Goal: Task Accomplishment & Management: Manage account settings

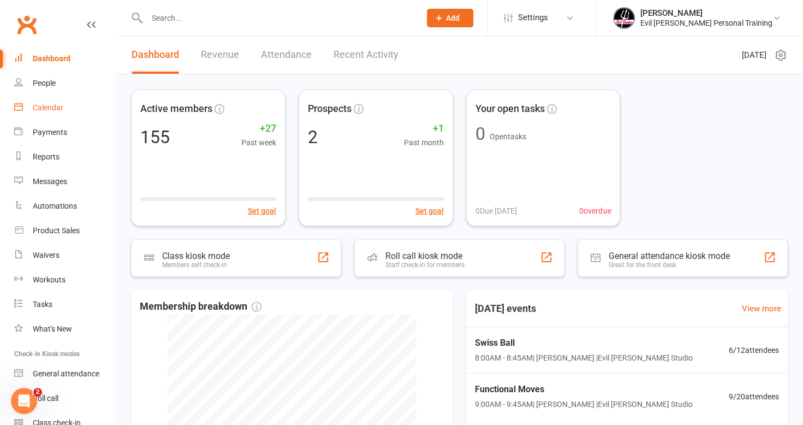
drag, startPoint x: 45, startPoint y: 107, endPoint x: 129, endPoint y: 115, distance: 85.0
click at [45, 107] on div "Calendar" at bounding box center [48, 107] width 31 height 9
click at [53, 103] on link "Calendar" at bounding box center [64, 107] width 101 height 25
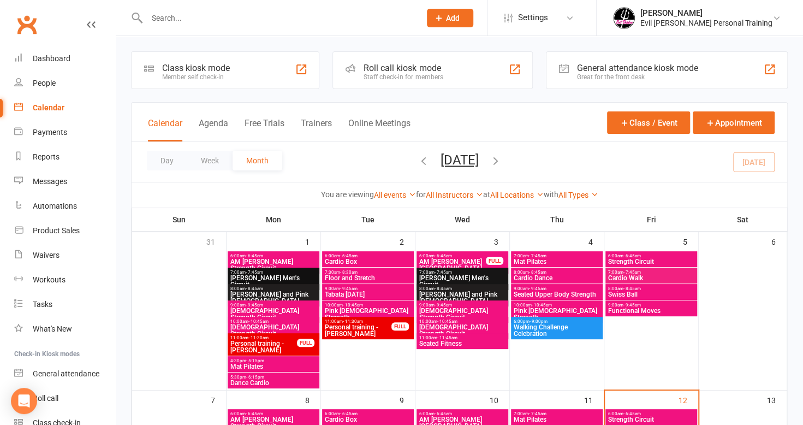
scroll to position [164, 0]
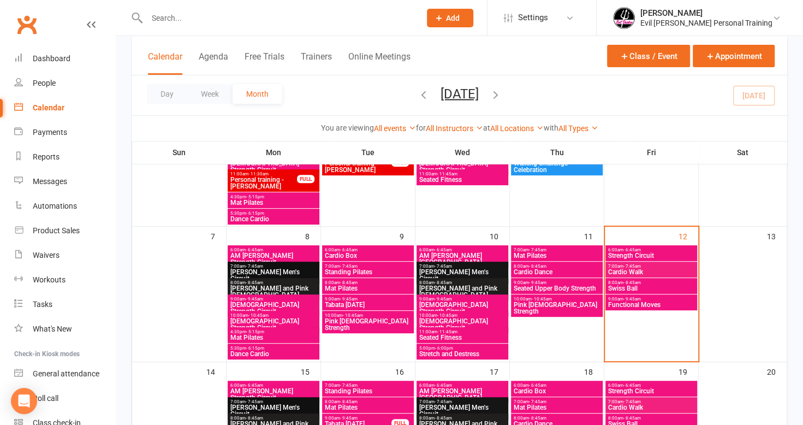
click at [433, 318] on span "[DEMOGRAPHIC_DATA] Strength Circuit" at bounding box center [462, 324] width 87 height 13
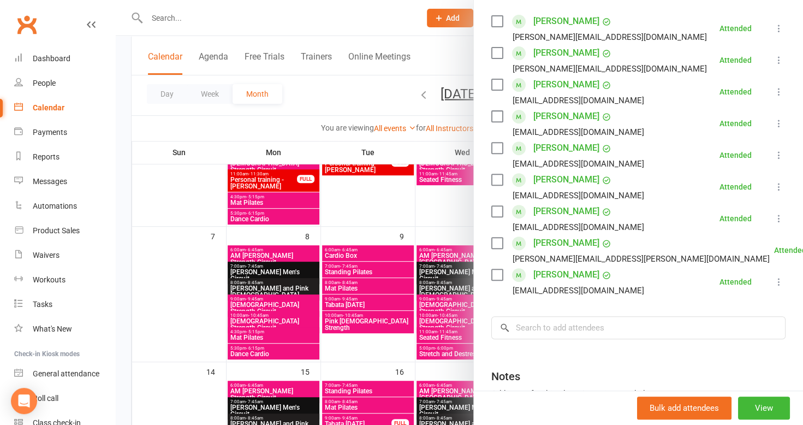
scroll to position [273, 0]
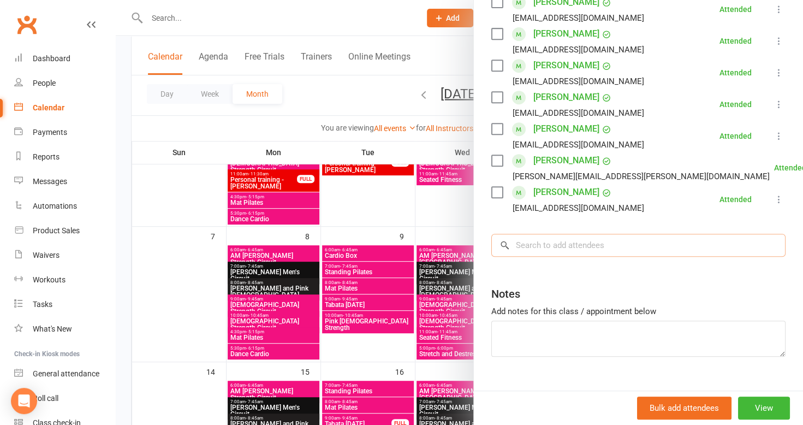
click at [523, 248] on input "search" at bounding box center [638, 245] width 294 height 23
click at [524, 248] on input "search" at bounding box center [638, 245] width 294 height 23
type input "annas"
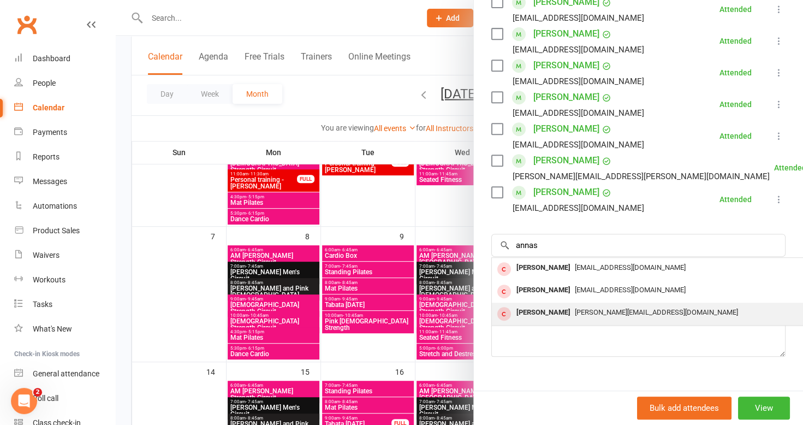
click at [548, 309] on div "Anna Skaroupka" at bounding box center [543, 312] width 63 height 16
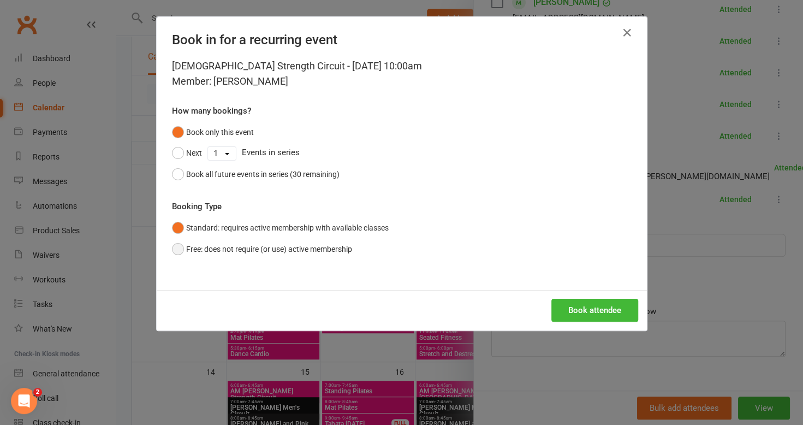
click at [172, 248] on button "Free: does not require (or use) active membership" at bounding box center [262, 248] width 180 height 21
click at [573, 306] on button "Book attendee" at bounding box center [594, 309] width 87 height 23
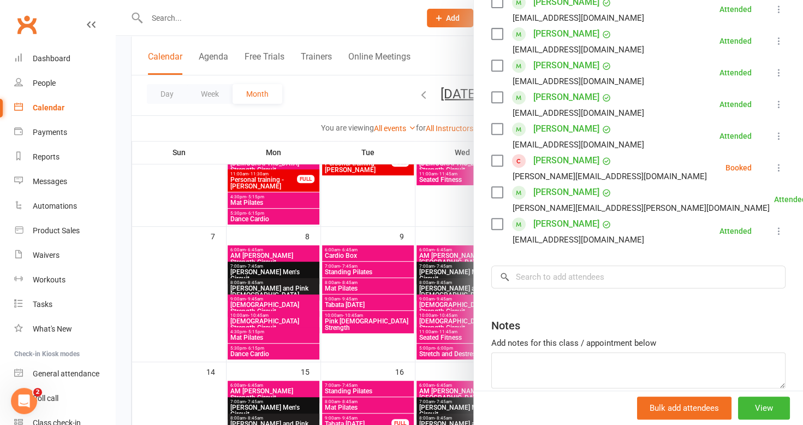
click at [773, 166] on icon at bounding box center [778, 167] width 11 height 11
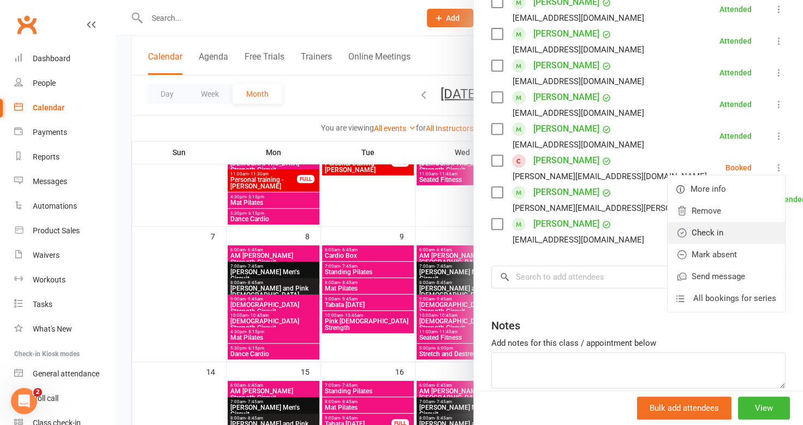
click at [685, 235] on link "Check in" at bounding box center [725, 233] width 117 height 22
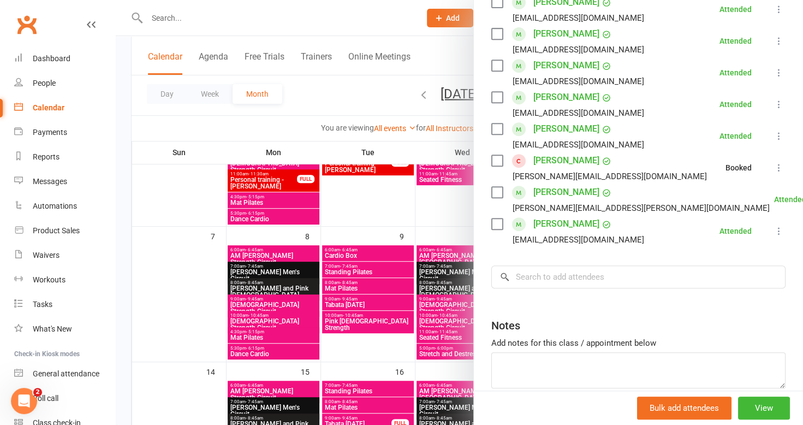
click at [205, 19] on div at bounding box center [459, 212] width 687 height 425
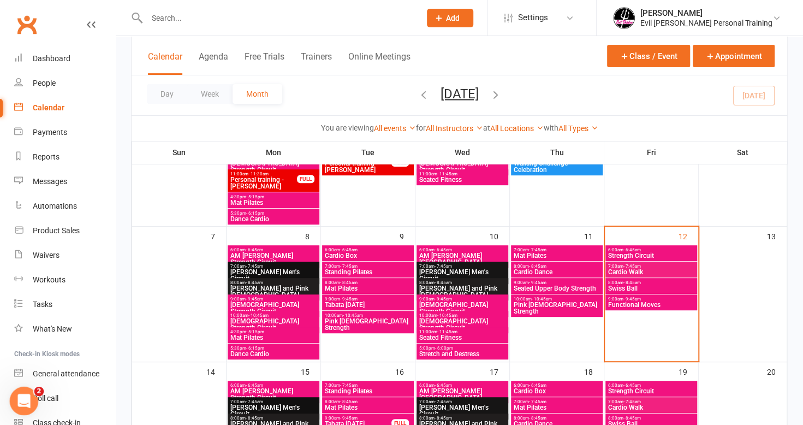
click at [29, 392] on div "Open Intercom Messenger" at bounding box center [22, 399] width 36 height 36
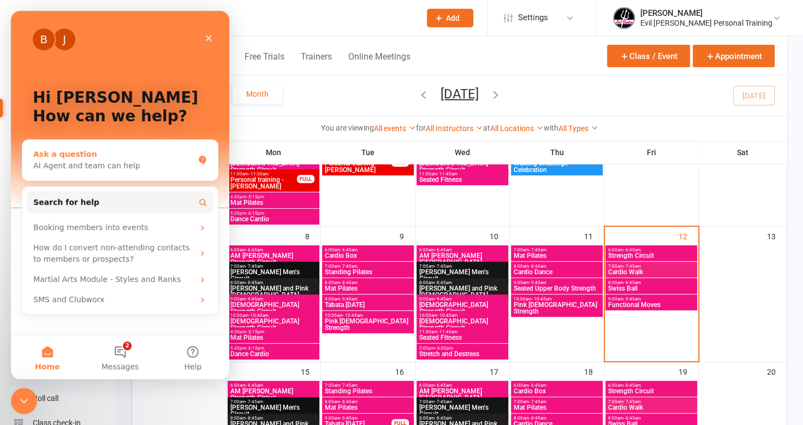
click at [146, 164] on div "AI Agent and team can help" at bounding box center [113, 165] width 160 height 11
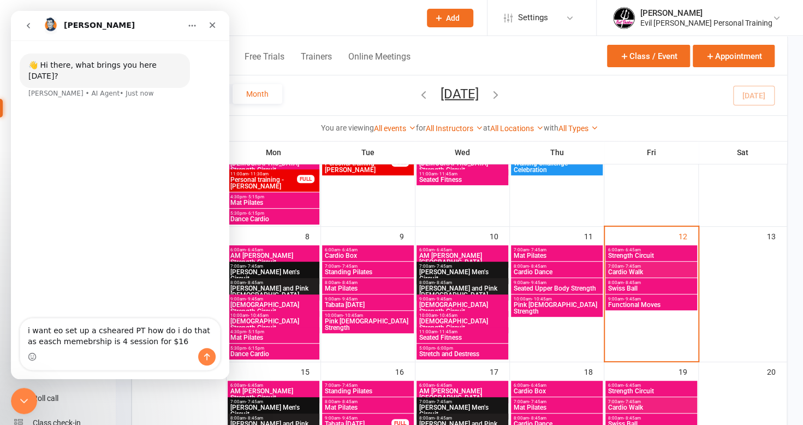
type textarea "i want eo set up a csheared PT how do i do that as easch memebrship is 4 sessio…"
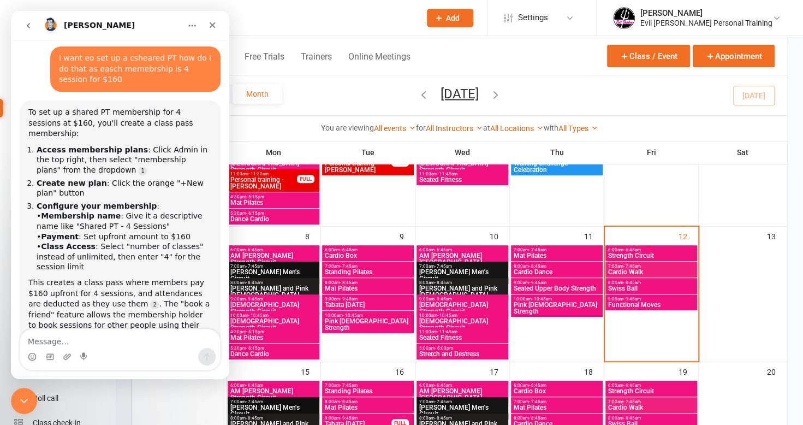
scroll to position [85, 0]
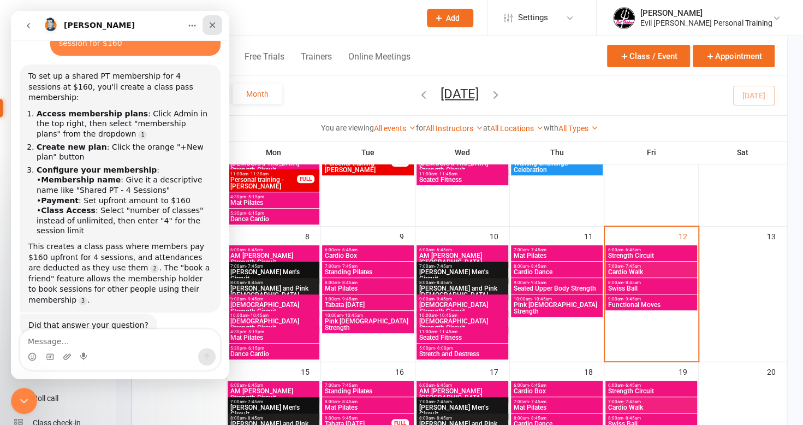
click at [212, 24] on icon "Close" at bounding box center [213, 25] width 6 height 6
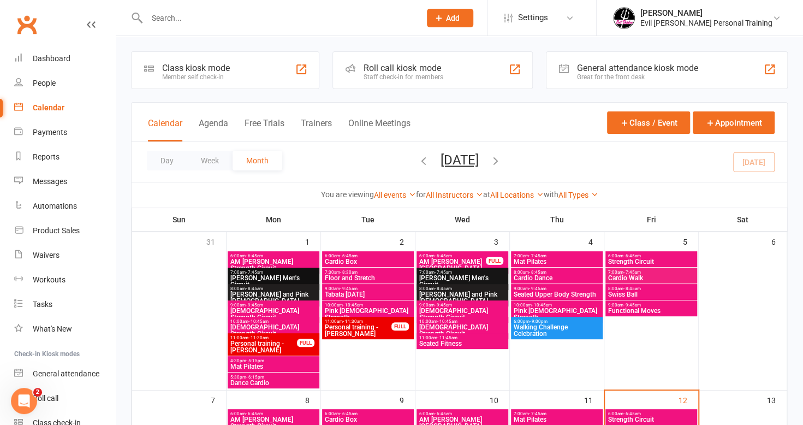
click at [177, 18] on input "text" at bounding box center [278, 17] width 269 height 15
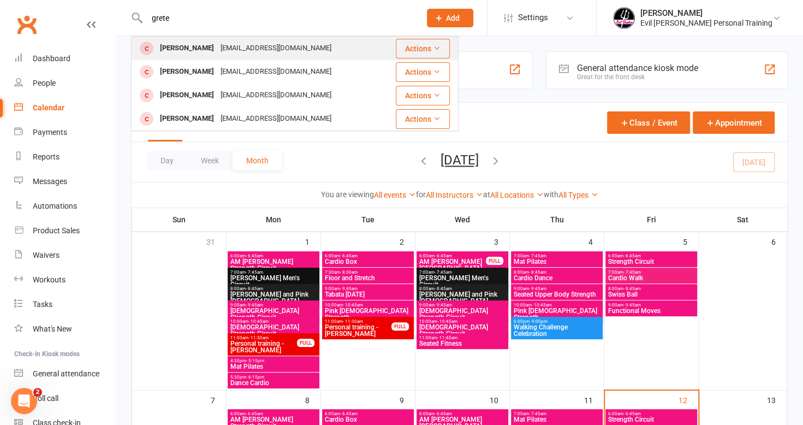
type input "grete"
click at [182, 47] on div "Grete Hindsberger" at bounding box center [187, 48] width 61 height 16
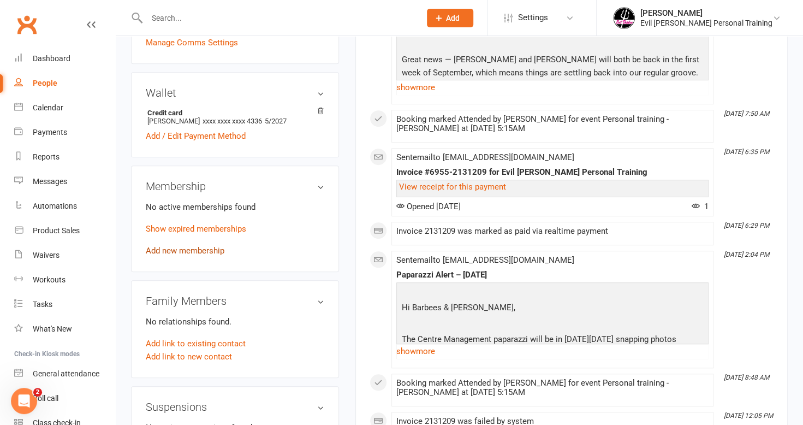
scroll to position [382, 0]
click at [184, 249] on link "Add new membership" at bounding box center [185, 249] width 79 height 10
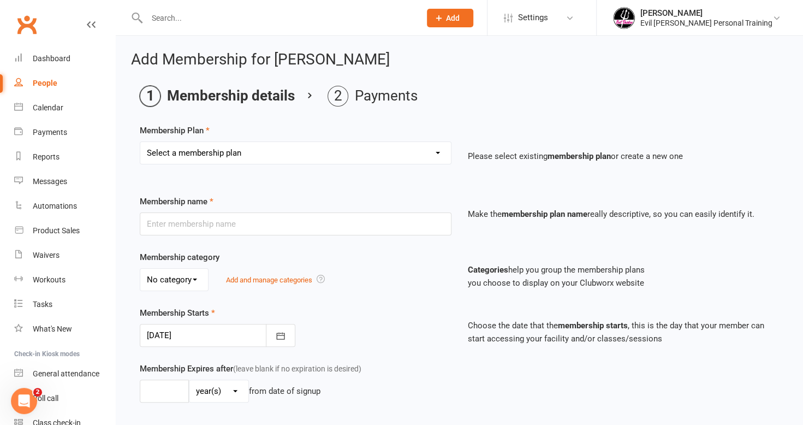
click at [262, 154] on select "Select a membership plan Create new Membership Plan 4 Pack (4 Classes) 10 Pack …" at bounding box center [295, 153] width 310 height 22
click at [55, 105] on div "Calendar" at bounding box center [48, 107] width 31 height 9
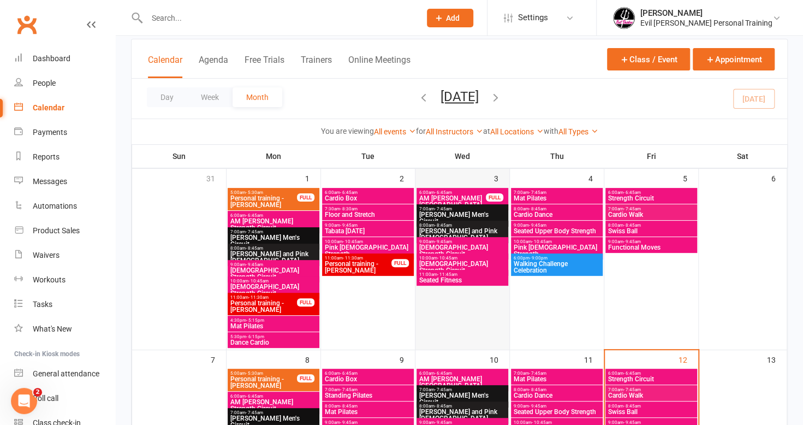
scroll to position [164, 0]
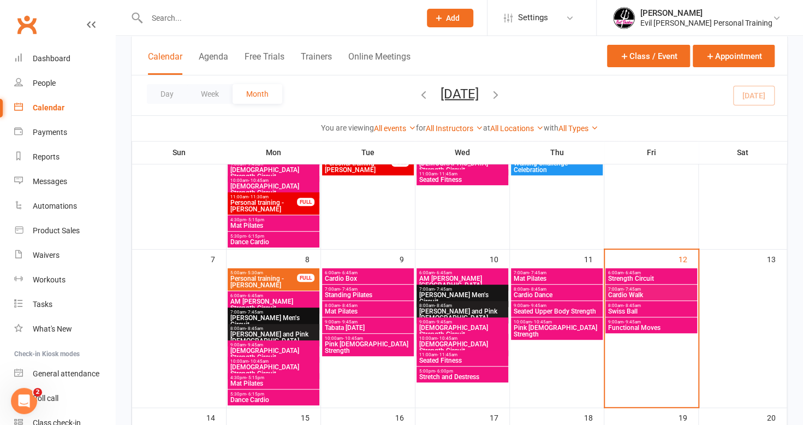
click at [622, 275] on span "Strength Circuit" at bounding box center [650, 278] width 87 height 7
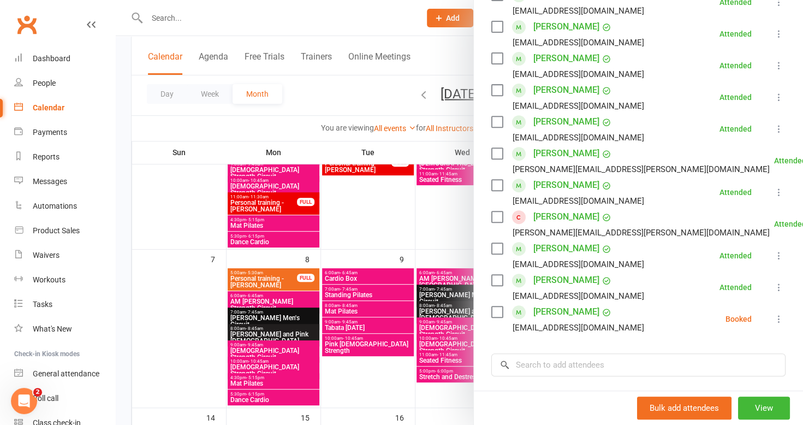
scroll to position [218, 0]
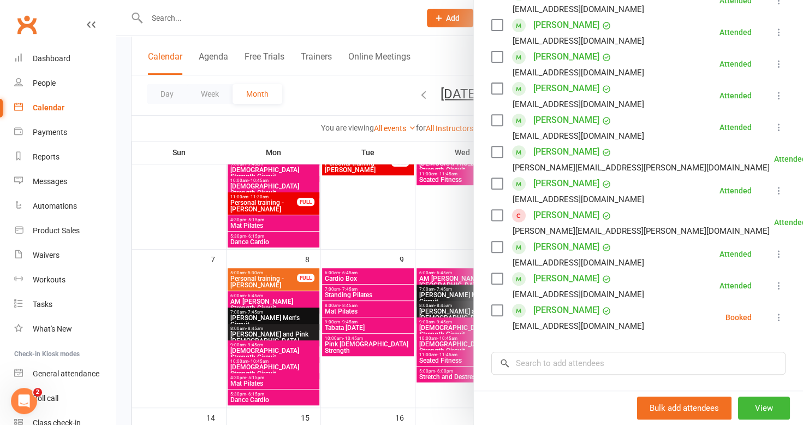
click at [773, 315] on icon at bounding box center [778, 317] width 11 height 11
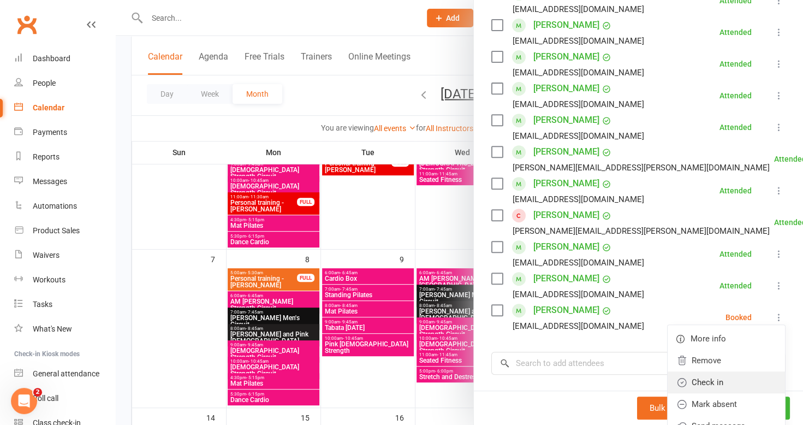
click at [704, 383] on link "Check in" at bounding box center [725, 382] width 117 height 22
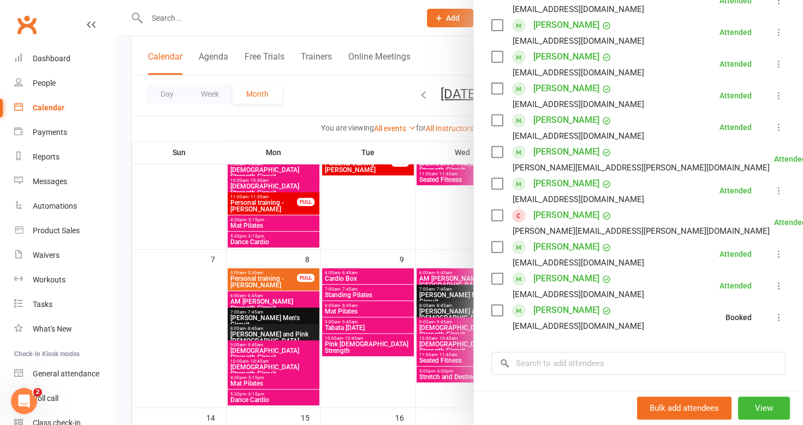
click at [328, 96] on div at bounding box center [459, 212] width 687 height 425
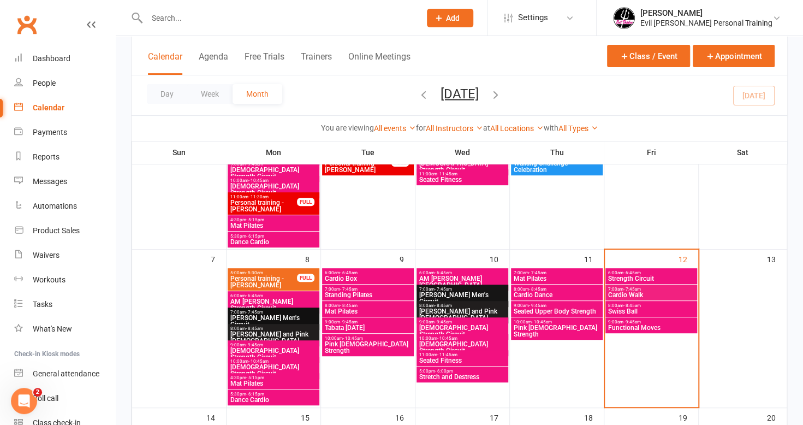
click at [625, 294] on span "Cardio Walk" at bounding box center [650, 294] width 87 height 7
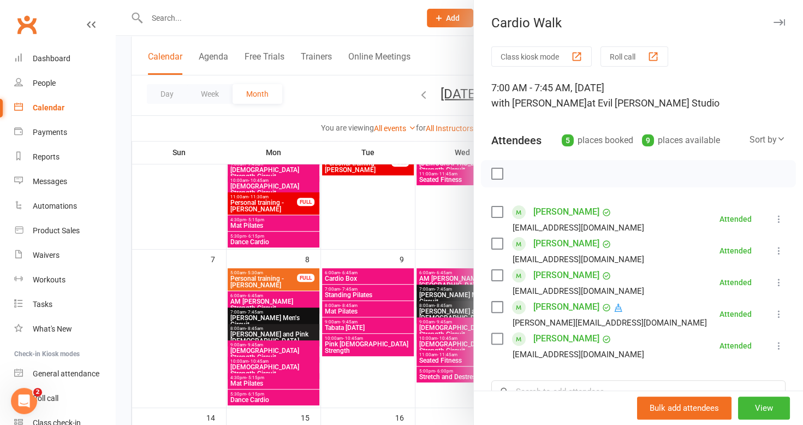
click at [342, 96] on div at bounding box center [459, 212] width 687 height 425
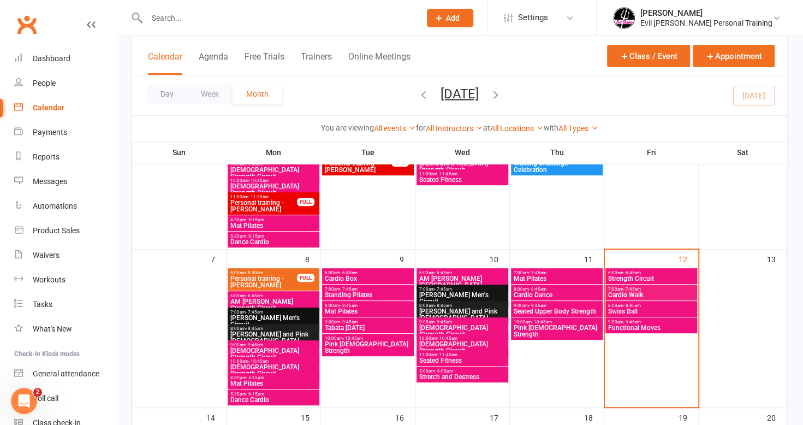
click at [628, 308] on span "Swiss Ball" at bounding box center [650, 311] width 87 height 7
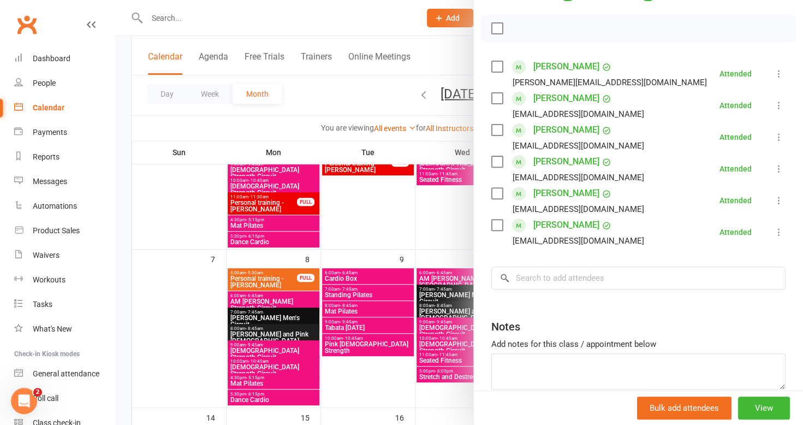
scroll to position [164, 0]
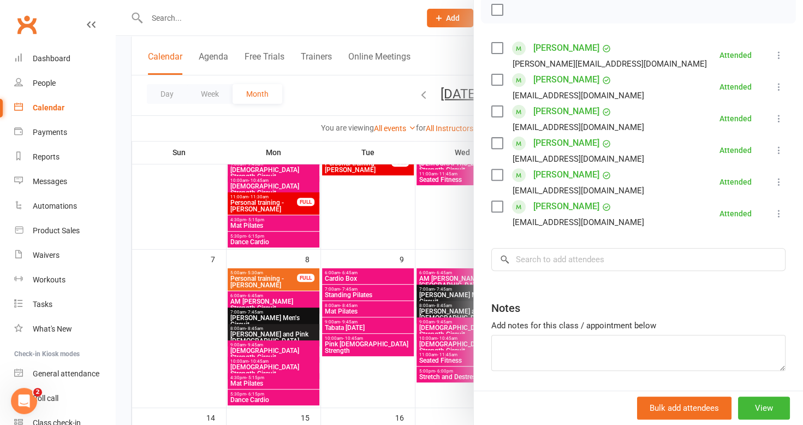
click at [332, 103] on div at bounding box center [459, 212] width 687 height 425
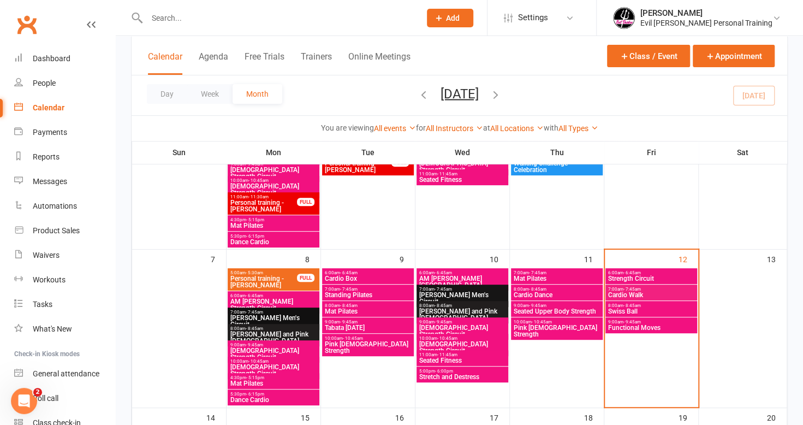
click at [676, 324] on span "Functional Moves" at bounding box center [650, 327] width 87 height 7
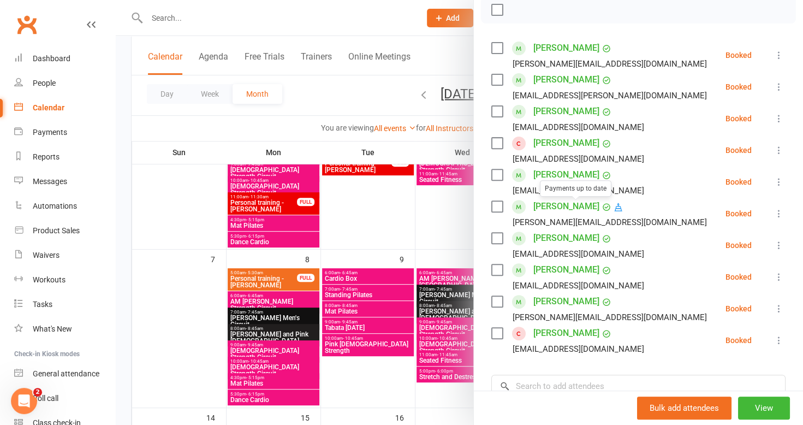
click at [329, 84] on div at bounding box center [459, 212] width 687 height 425
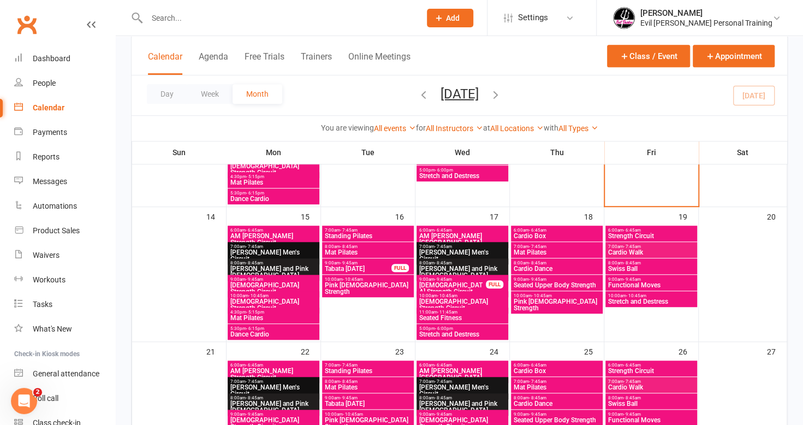
scroll to position [382, 0]
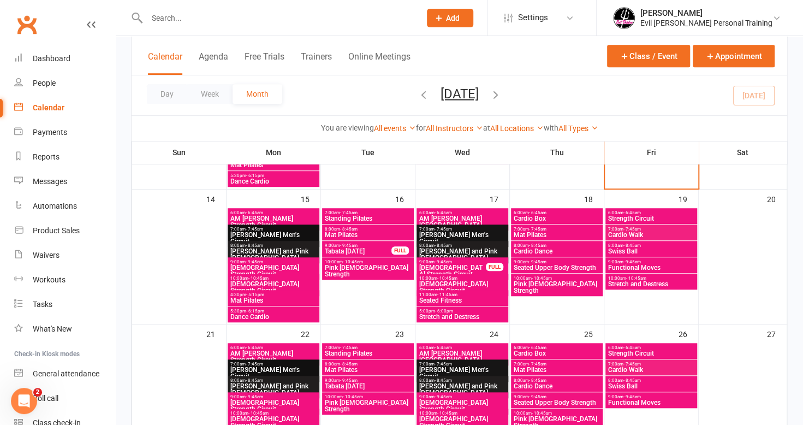
click at [539, 266] on span "Seated Upper Body Strength" at bounding box center [556, 267] width 87 height 7
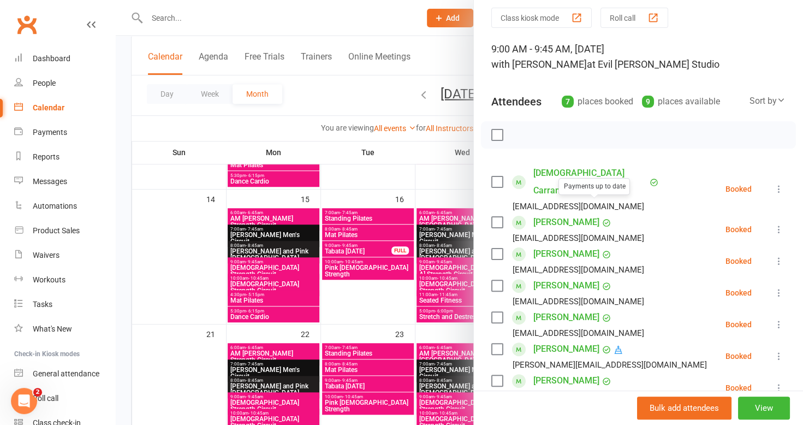
scroll to position [164, 0]
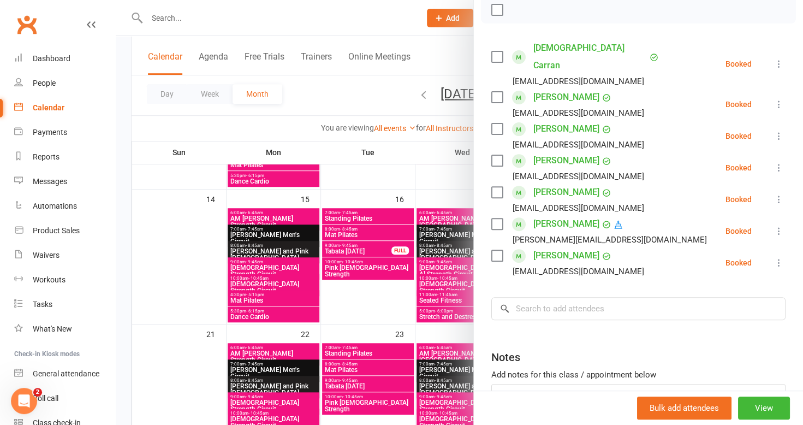
click at [381, 157] on div at bounding box center [459, 212] width 687 height 425
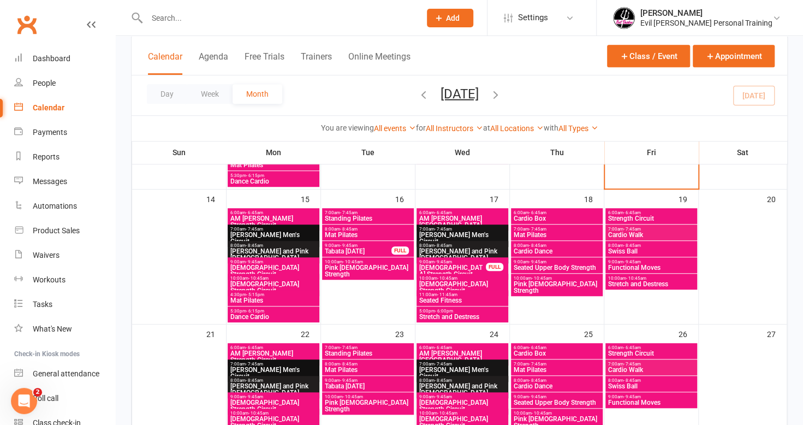
click at [641, 231] on span "Cardio Walk" at bounding box center [650, 234] width 87 height 7
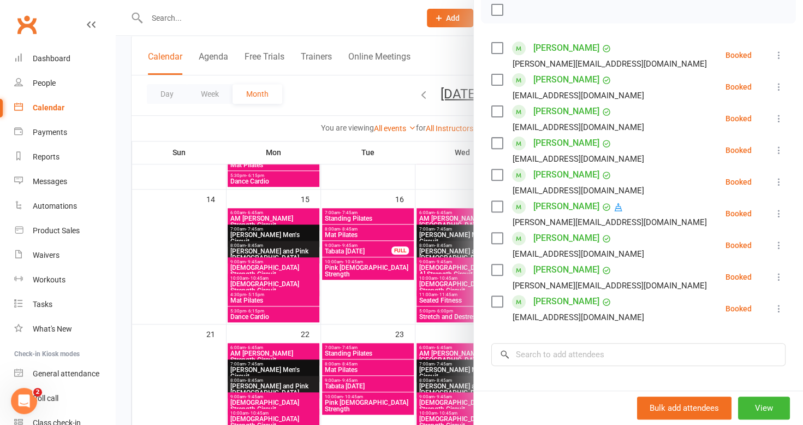
scroll to position [0, 0]
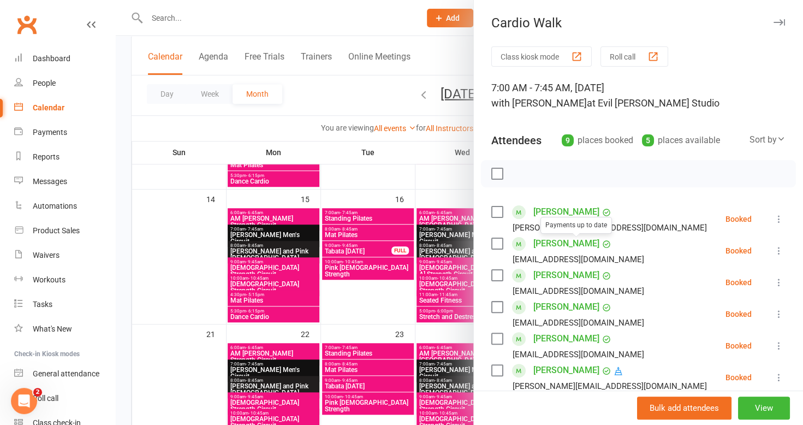
click at [371, 168] on div at bounding box center [459, 212] width 687 height 425
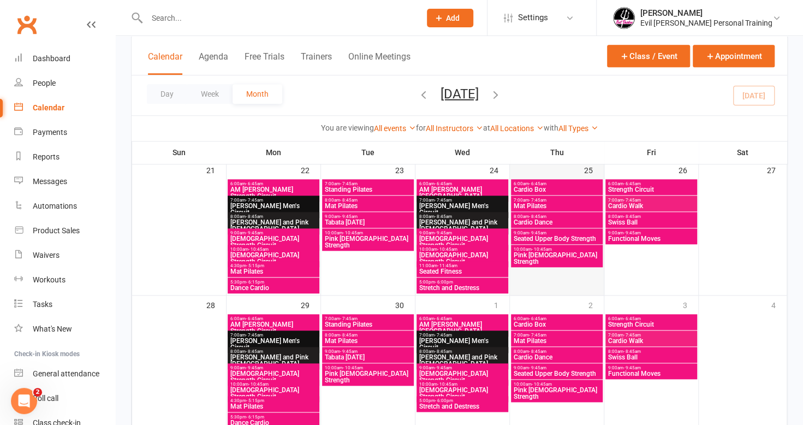
scroll to position [600, 0]
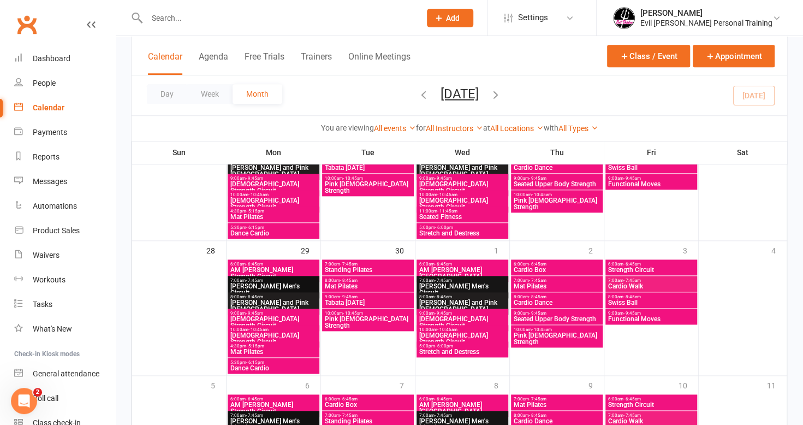
click at [620, 280] on span "7:00am - 7:45am" at bounding box center [650, 280] width 87 height 5
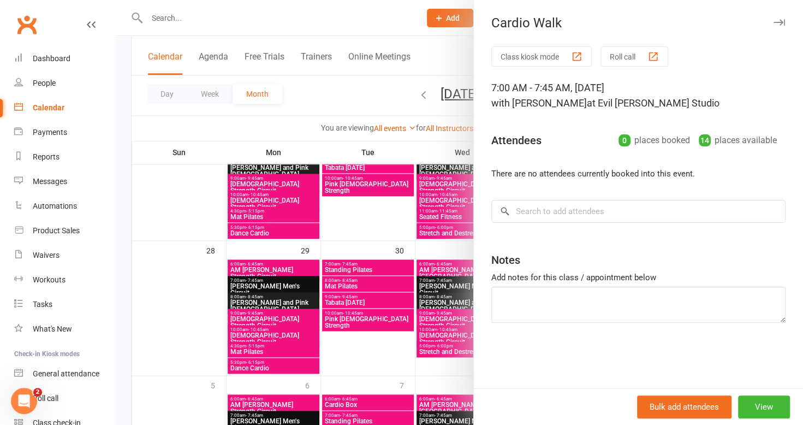
click at [410, 141] on div at bounding box center [459, 212] width 687 height 425
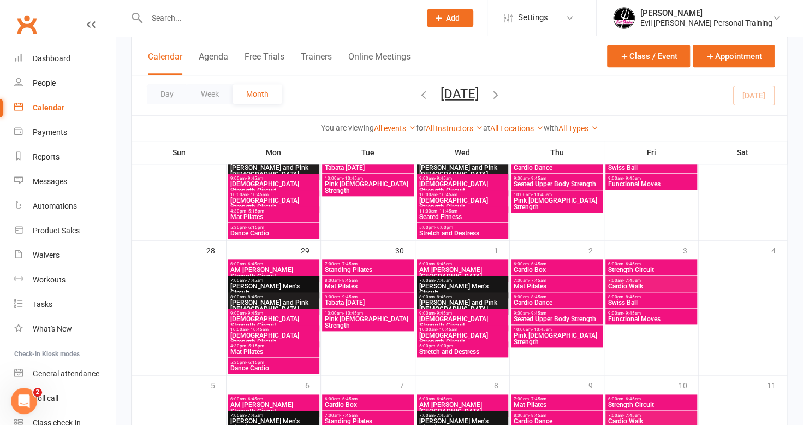
click at [539, 316] on span "Seated Upper Body Strength" at bounding box center [556, 318] width 87 height 7
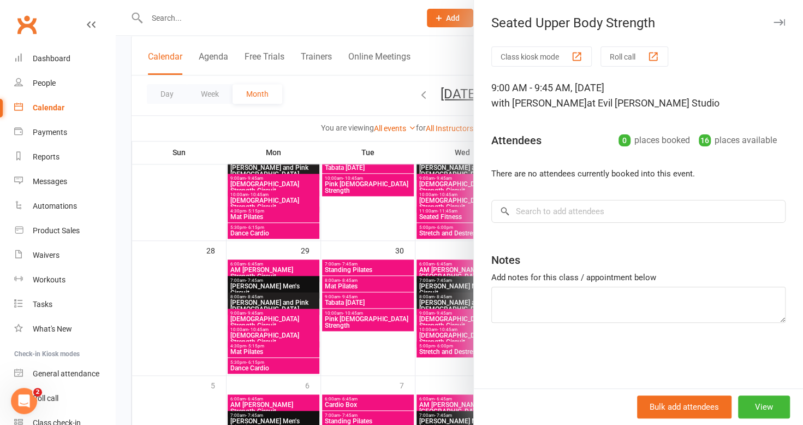
click at [412, 146] on div at bounding box center [459, 212] width 687 height 425
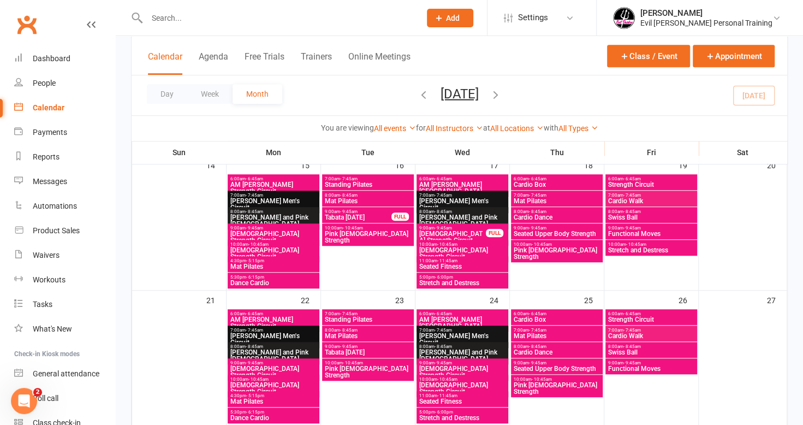
scroll to position [218, 0]
